Goal: Task Accomplishment & Management: Use online tool/utility

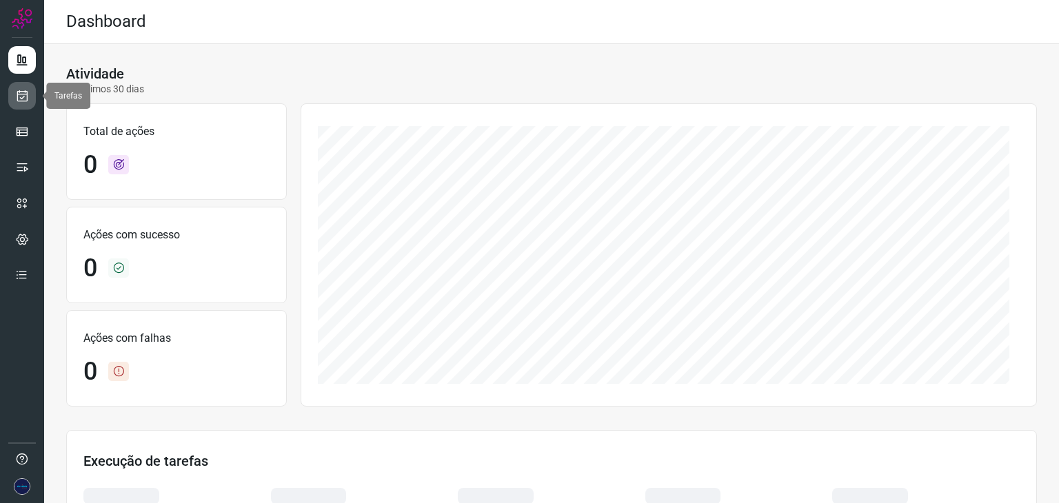
click at [27, 90] on icon at bounding box center [22, 96] width 14 height 14
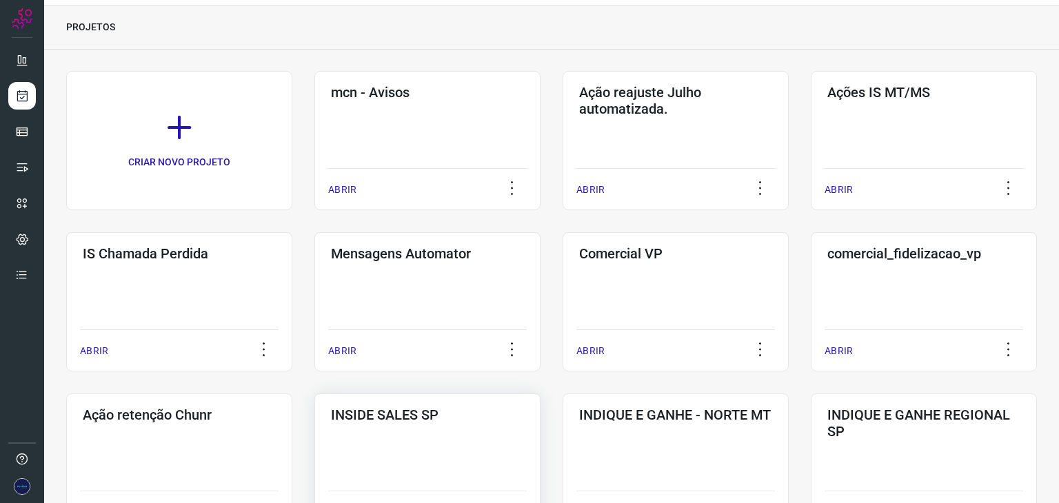
scroll to position [69, 0]
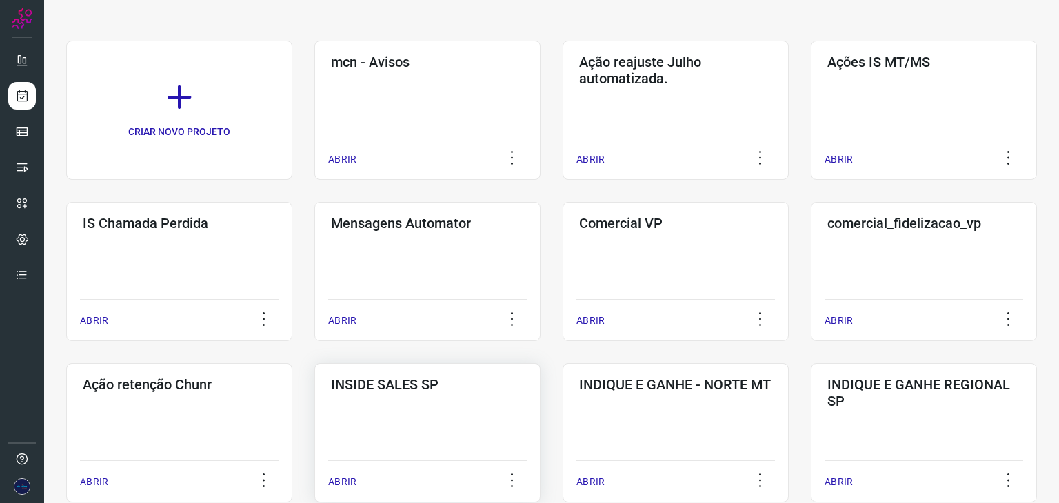
click at [343, 480] on p "ABRIR" at bounding box center [342, 482] width 28 height 14
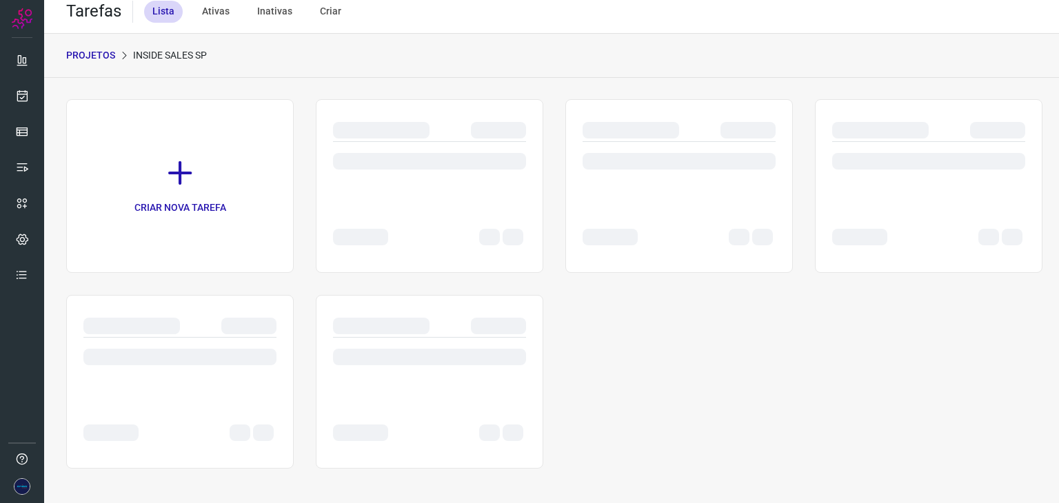
scroll to position [10, 0]
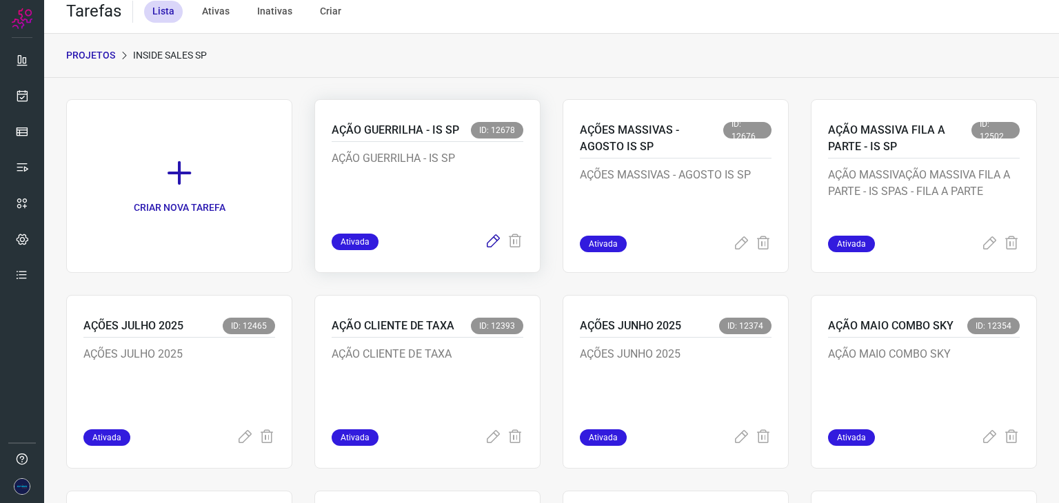
click at [494, 247] on icon at bounding box center [493, 242] width 17 height 17
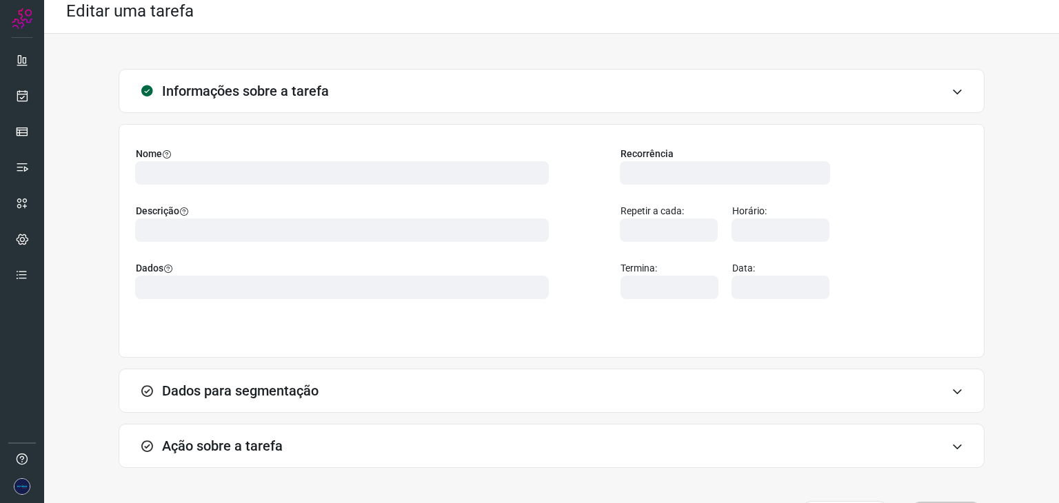
type input "524641"
type input "457466"
type input "ce0450f2-f722-4c34-a038-47adef28190d"
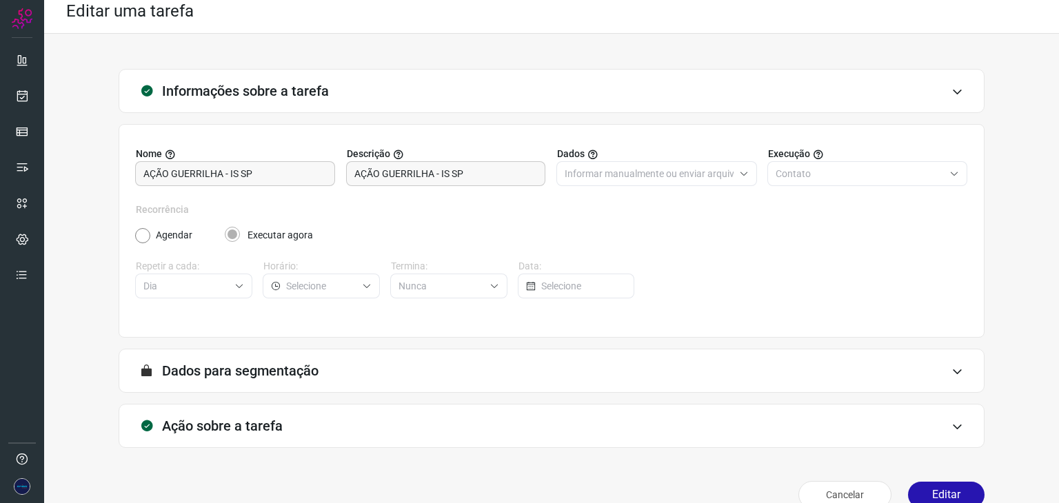
scroll to position [35, 0]
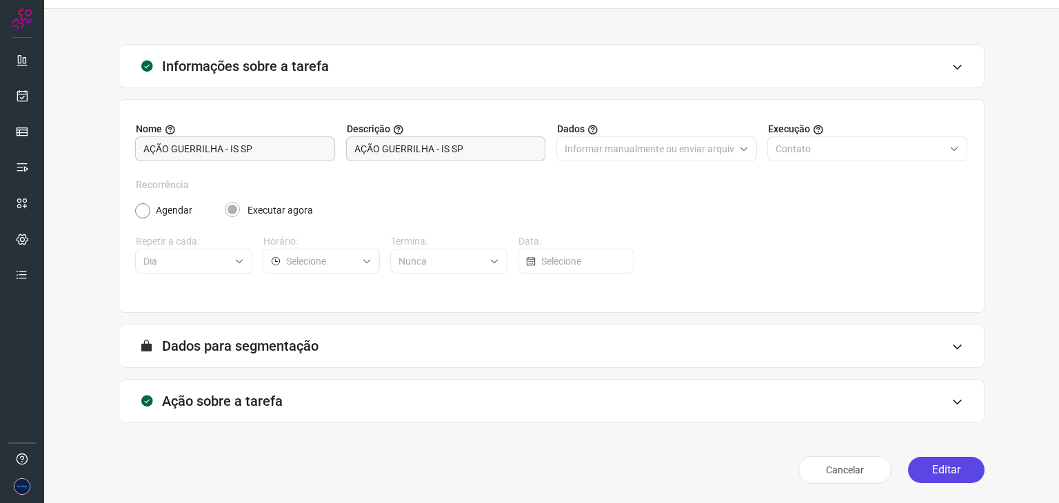
type input "API para o envio de mensagem ativa (em massa)"
type input "AÇÃO GUERRILHA - INSIDE SP"
type input "Amigo 0800"
click at [939, 393] on div "Ação sobre a tarefa" at bounding box center [552, 401] width 866 height 44
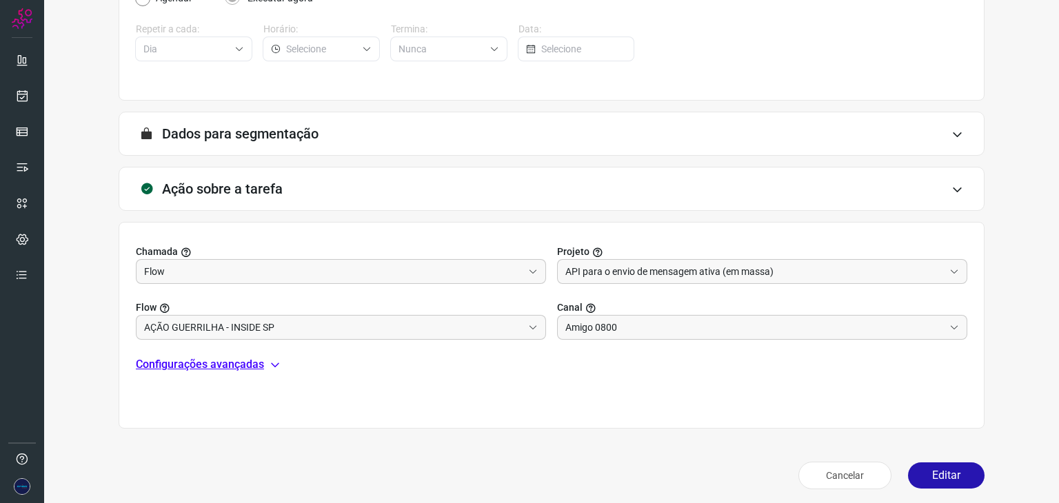
scroll to position [253, 0]
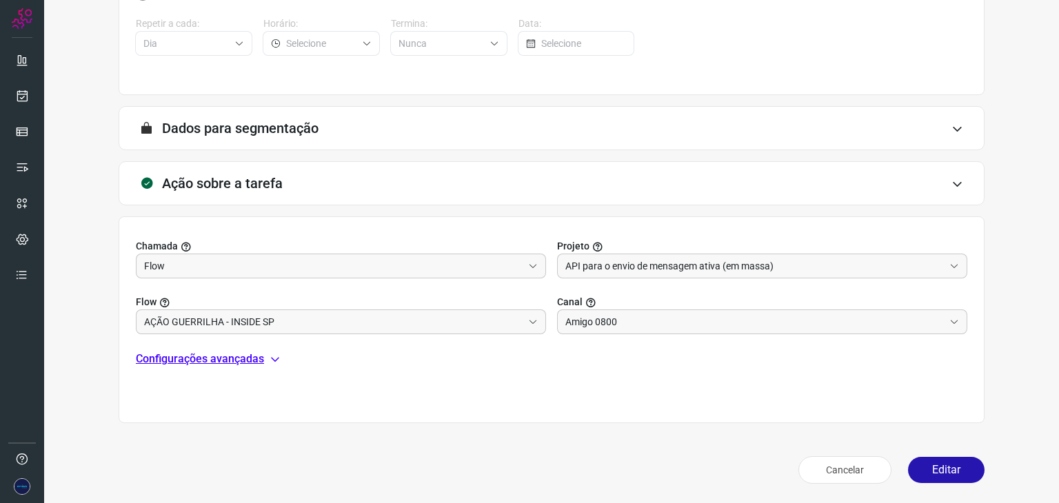
click at [186, 357] on p "Configurações avançadas" at bounding box center [200, 359] width 128 height 17
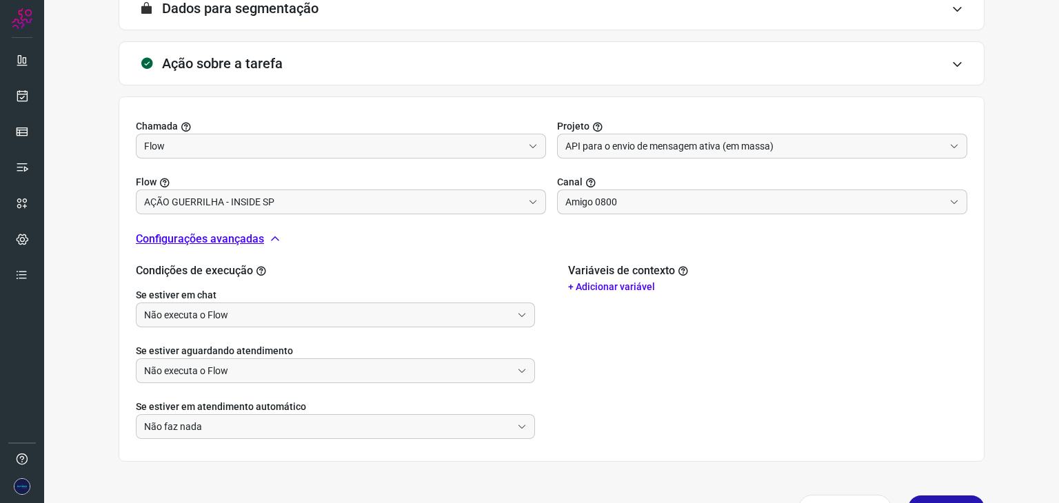
scroll to position [411, 0]
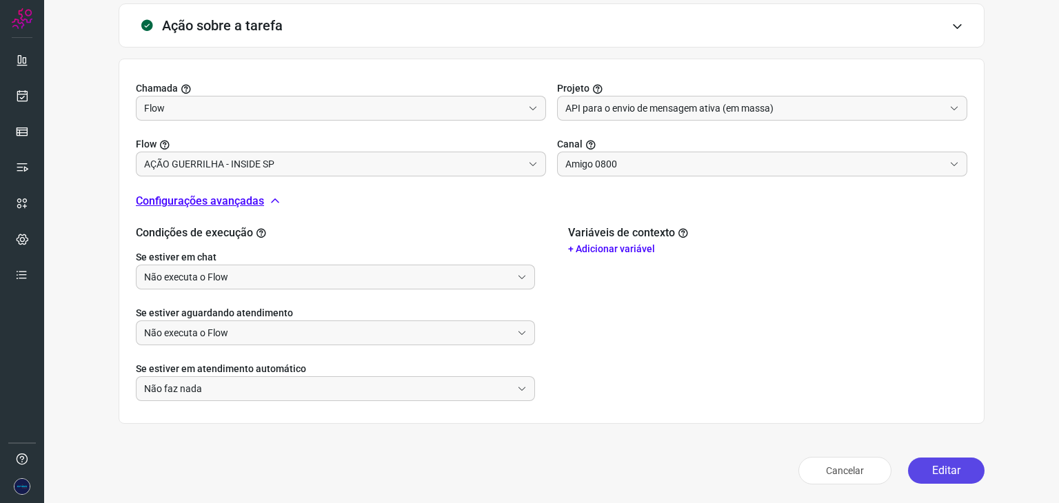
click at [950, 467] on button "Editar" at bounding box center [946, 471] width 77 height 26
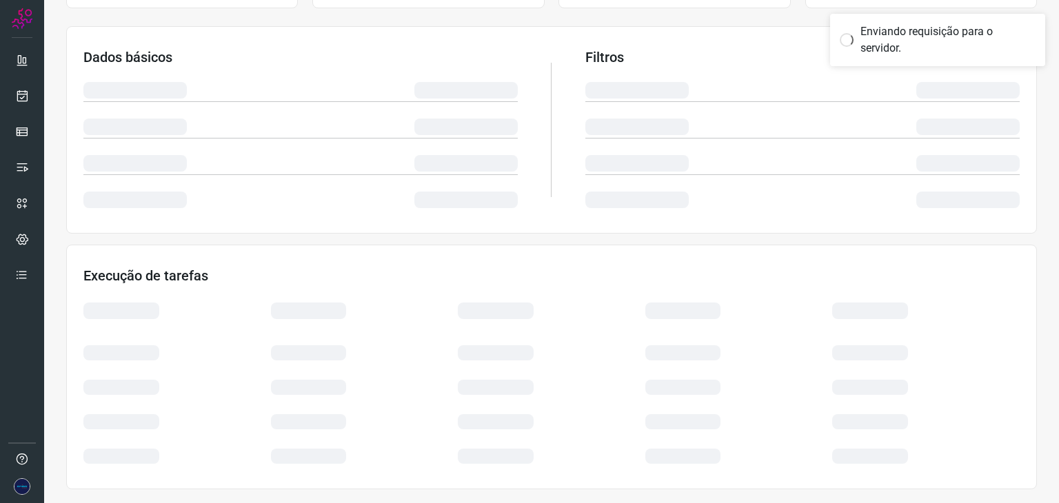
scroll to position [207, 0]
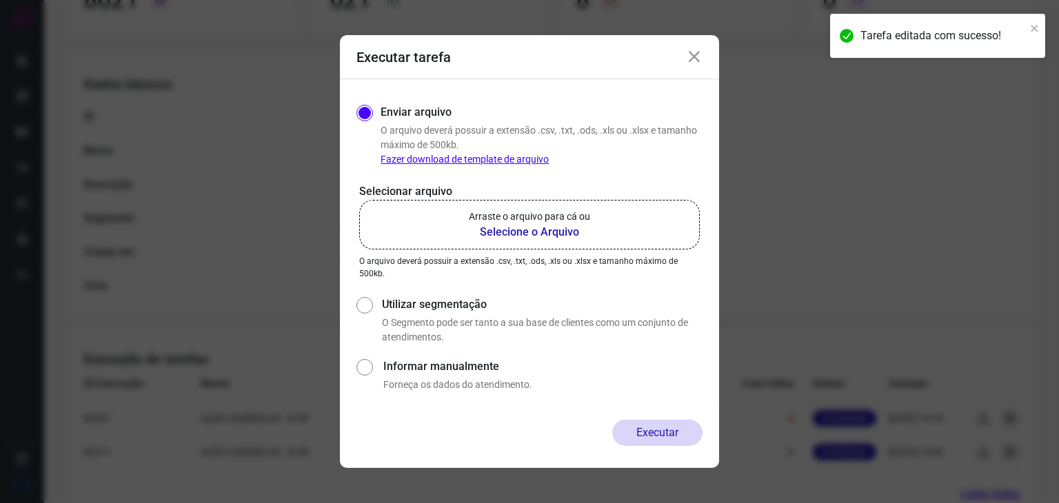
click at [533, 227] on b "Selecione o Arquivo" at bounding box center [529, 232] width 121 height 17
click at [0, 0] on input "Arraste o arquivo para cá ou Selecione o Arquivo" at bounding box center [0, 0] width 0 height 0
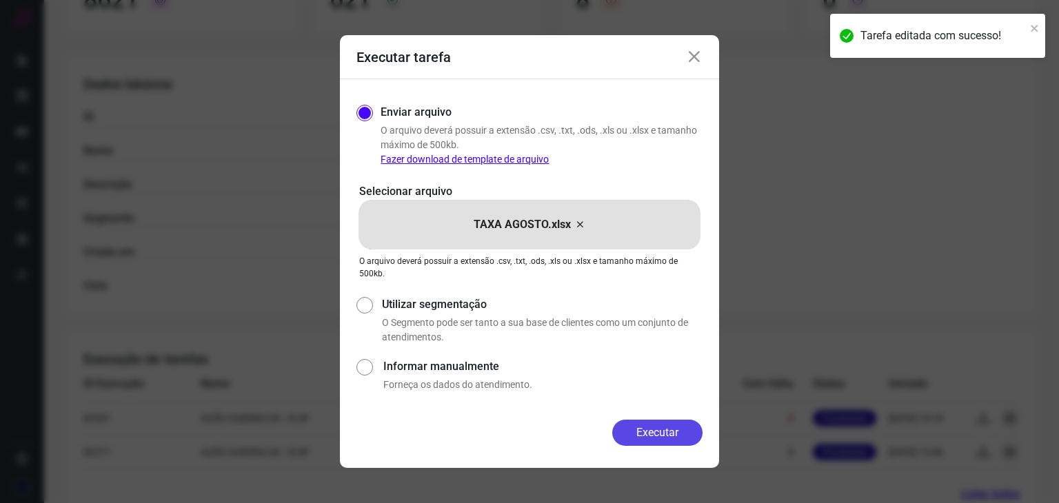
click at [661, 432] on button "Executar" at bounding box center [657, 433] width 90 height 26
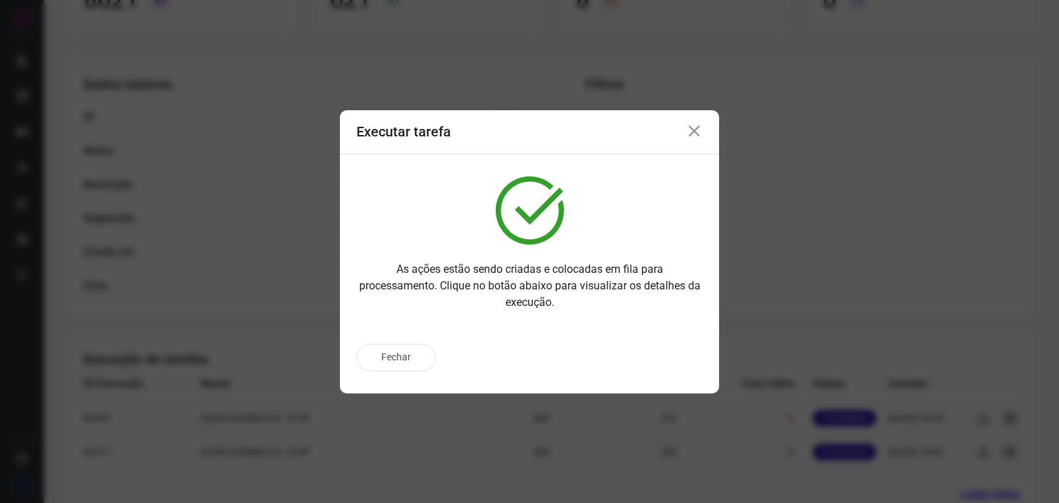
click at [691, 129] on icon at bounding box center [694, 131] width 17 height 17
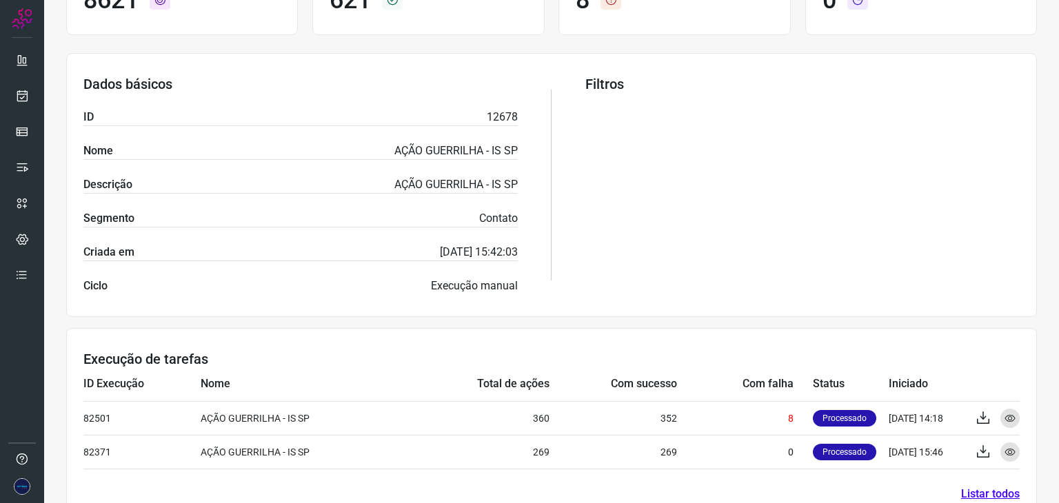
scroll to position [241, 0]
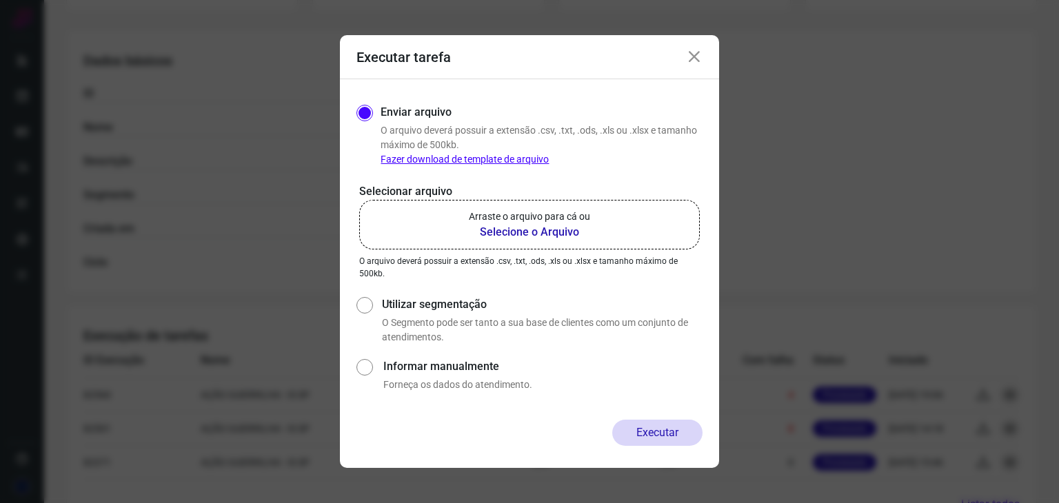
scroll to position [232, 0]
click at [698, 58] on icon at bounding box center [694, 57] width 17 height 17
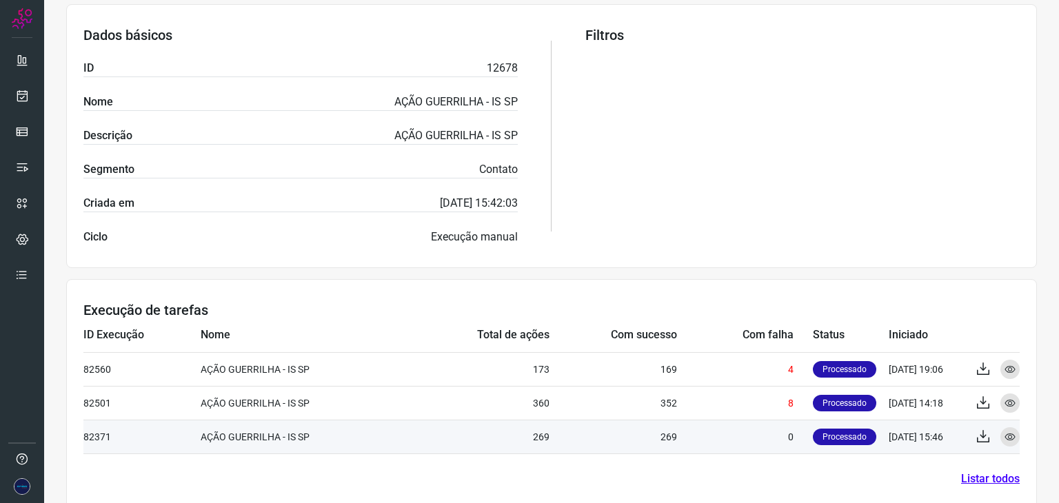
scroll to position [275, 0]
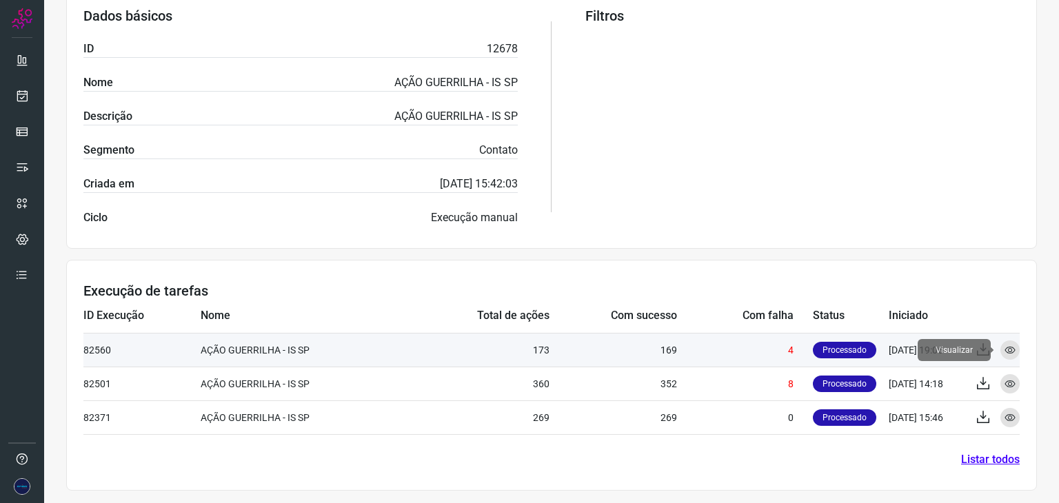
click at [1005, 349] on icon at bounding box center [1010, 350] width 11 height 11
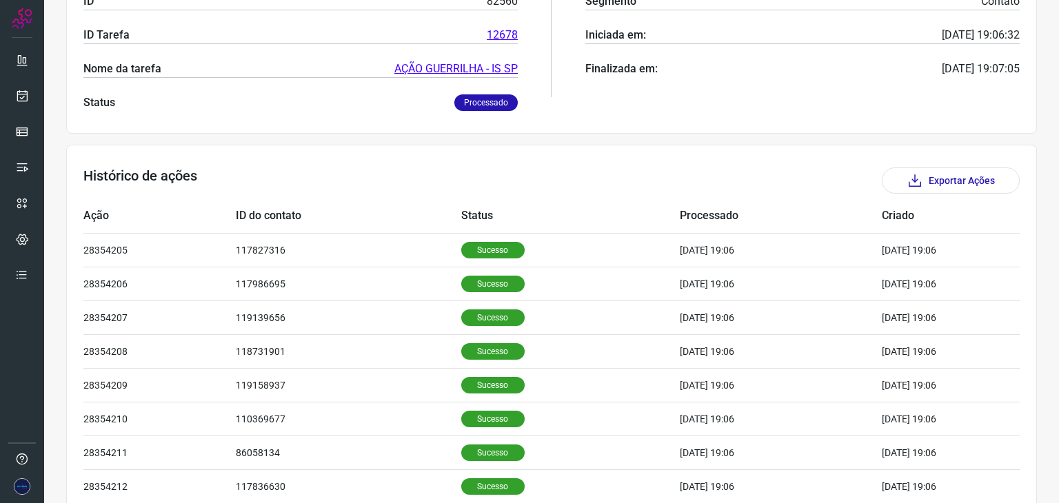
scroll to position [276, 0]
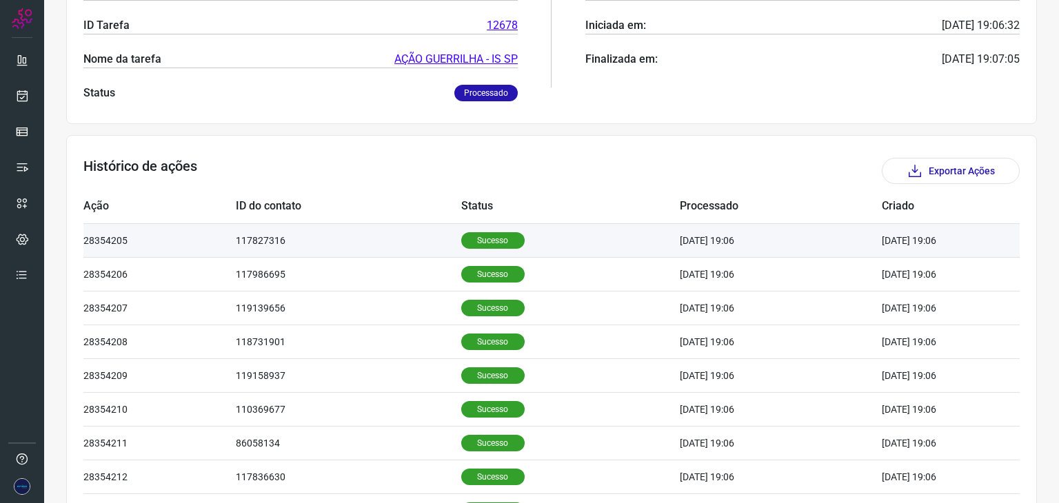
click at [461, 239] on p "Sucesso" at bounding box center [492, 240] width 63 height 17
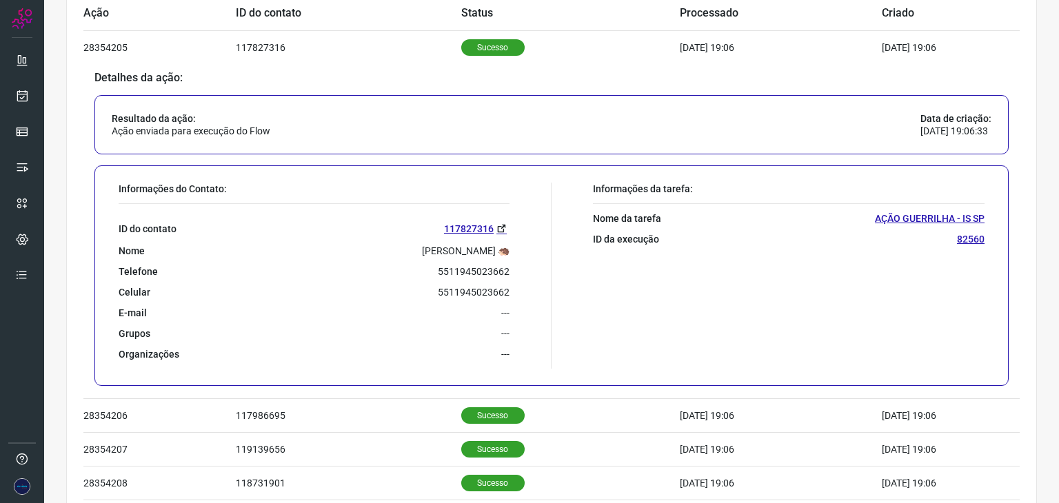
scroll to position [483, 0]
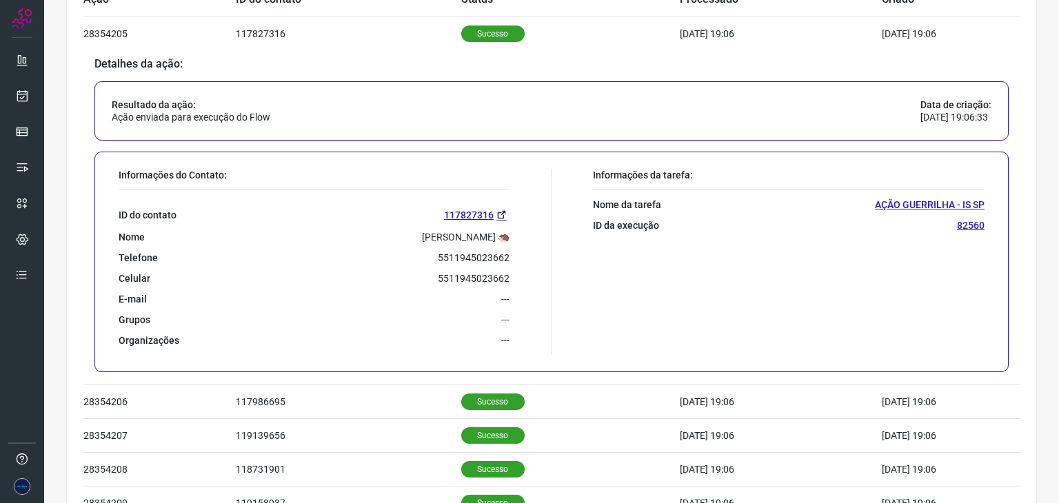
click at [483, 256] on p "5511945023662" at bounding box center [474, 258] width 72 height 12
copy p "5511945023662"
